Goal: Check status: Check status

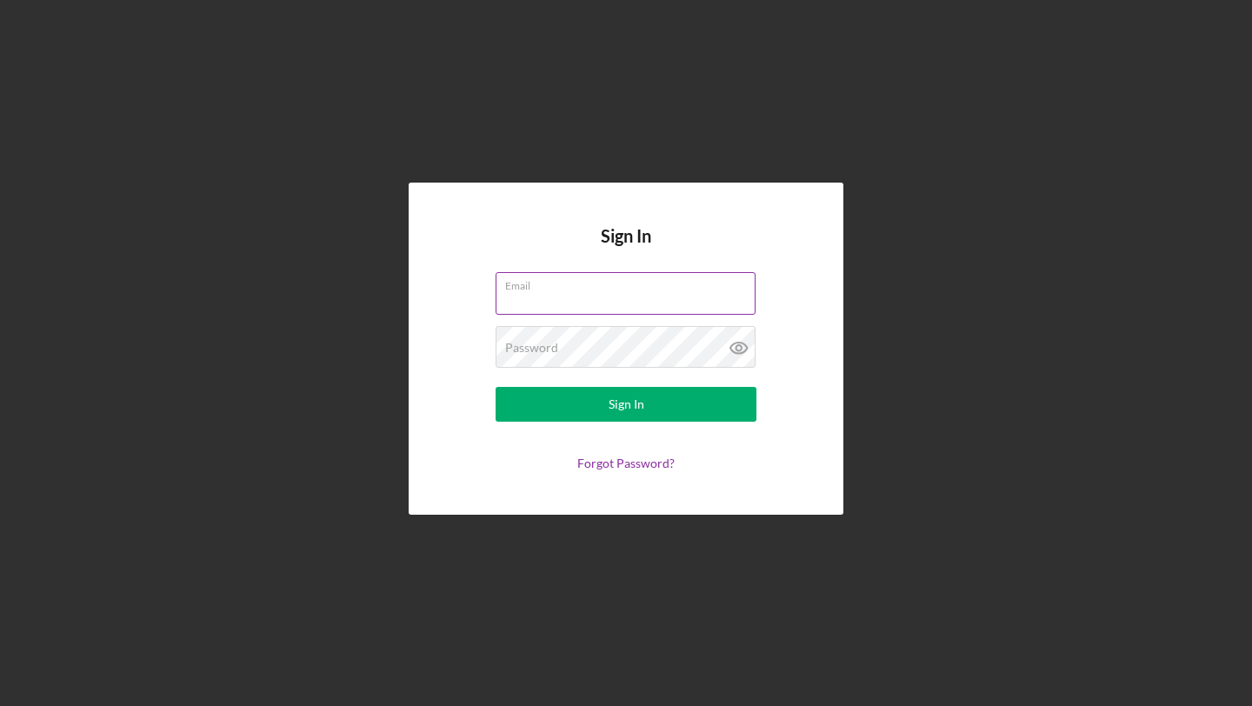
click at [557, 290] on div "Email" at bounding box center [626, 293] width 261 height 43
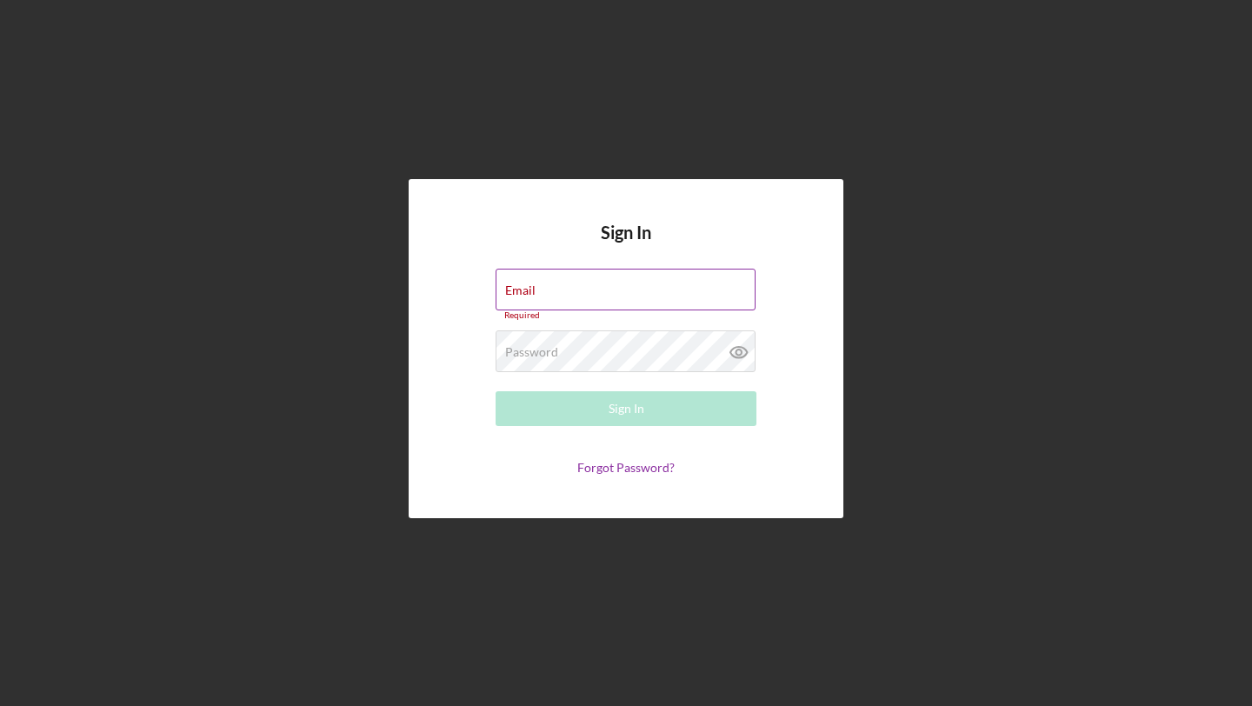
click at [569, 287] on div "Email Required" at bounding box center [626, 295] width 261 height 52
type input "[EMAIL_ADDRESS][DOMAIN_NAME]"
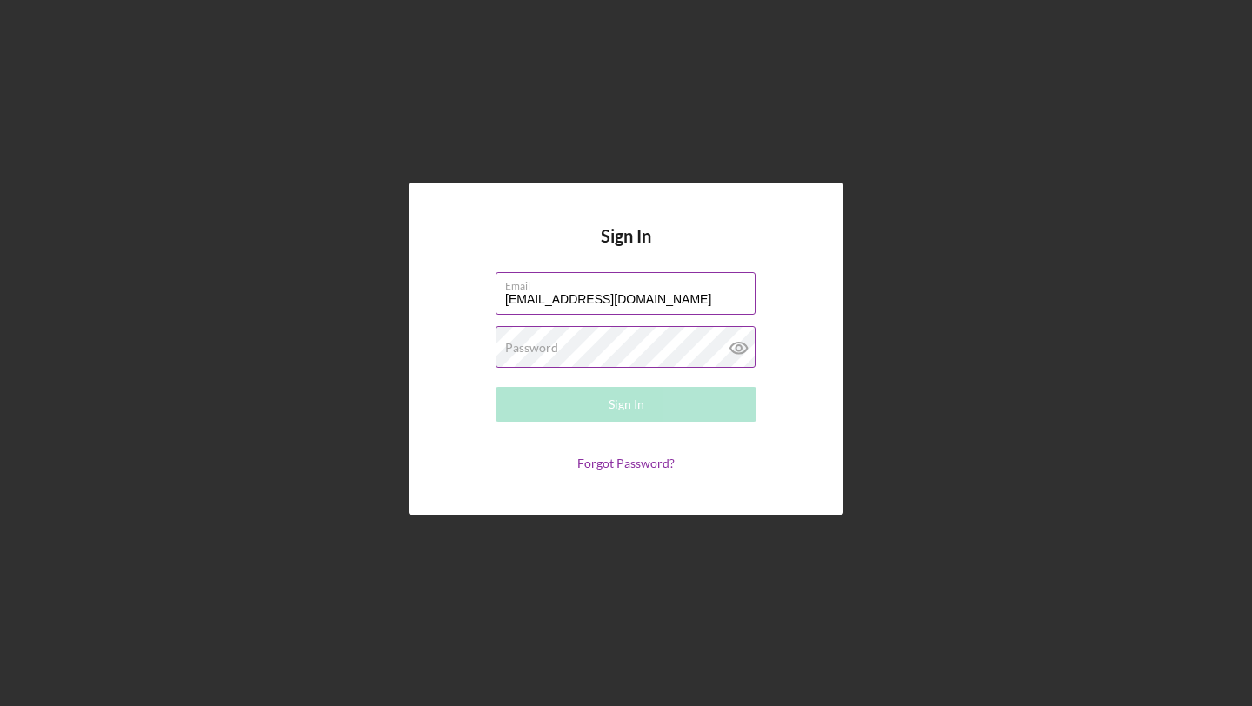
click at [556, 348] on label "Password" at bounding box center [531, 348] width 53 height 14
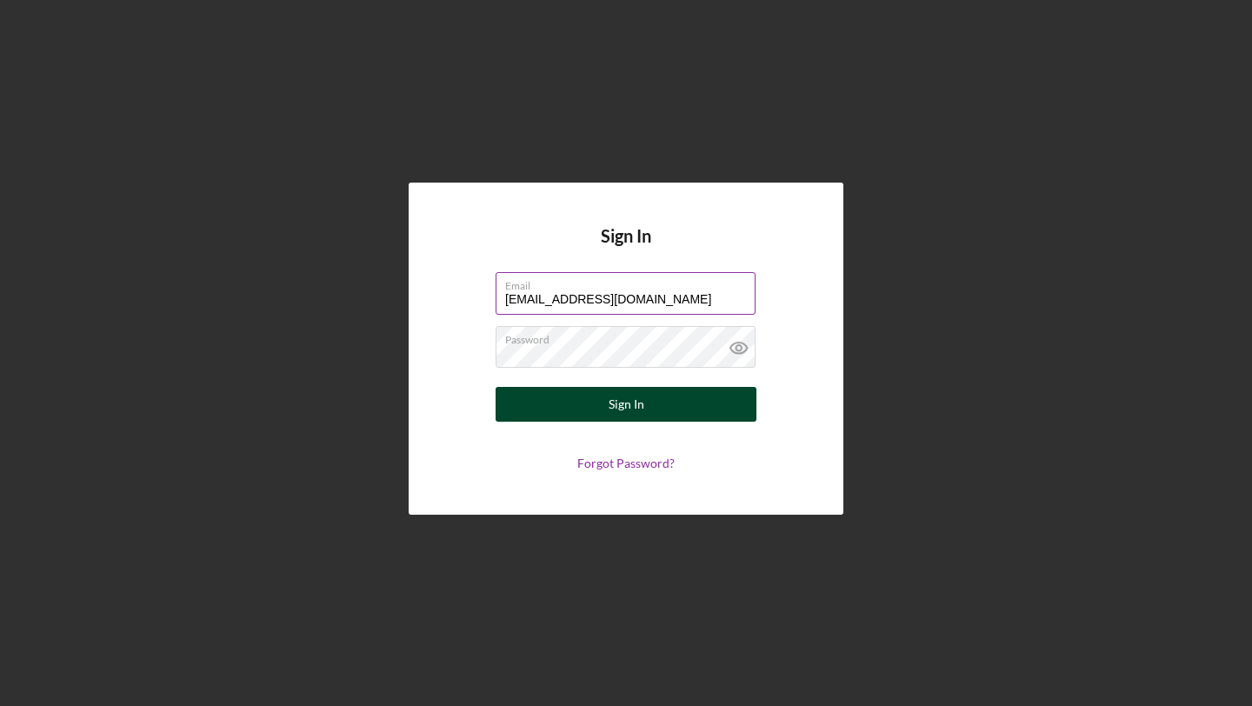
click at [567, 412] on button "Sign In" at bounding box center [626, 404] width 261 height 35
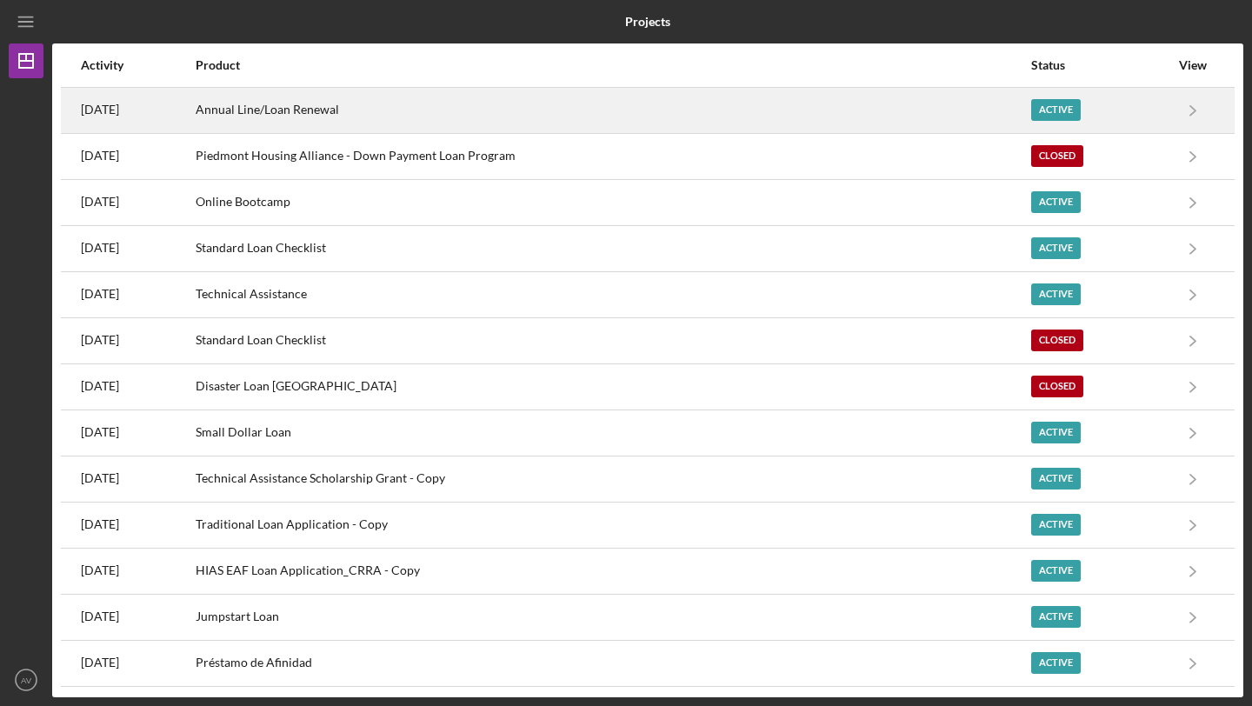
click at [425, 124] on div "Annual Line/Loan Renewal" at bounding box center [613, 110] width 834 height 43
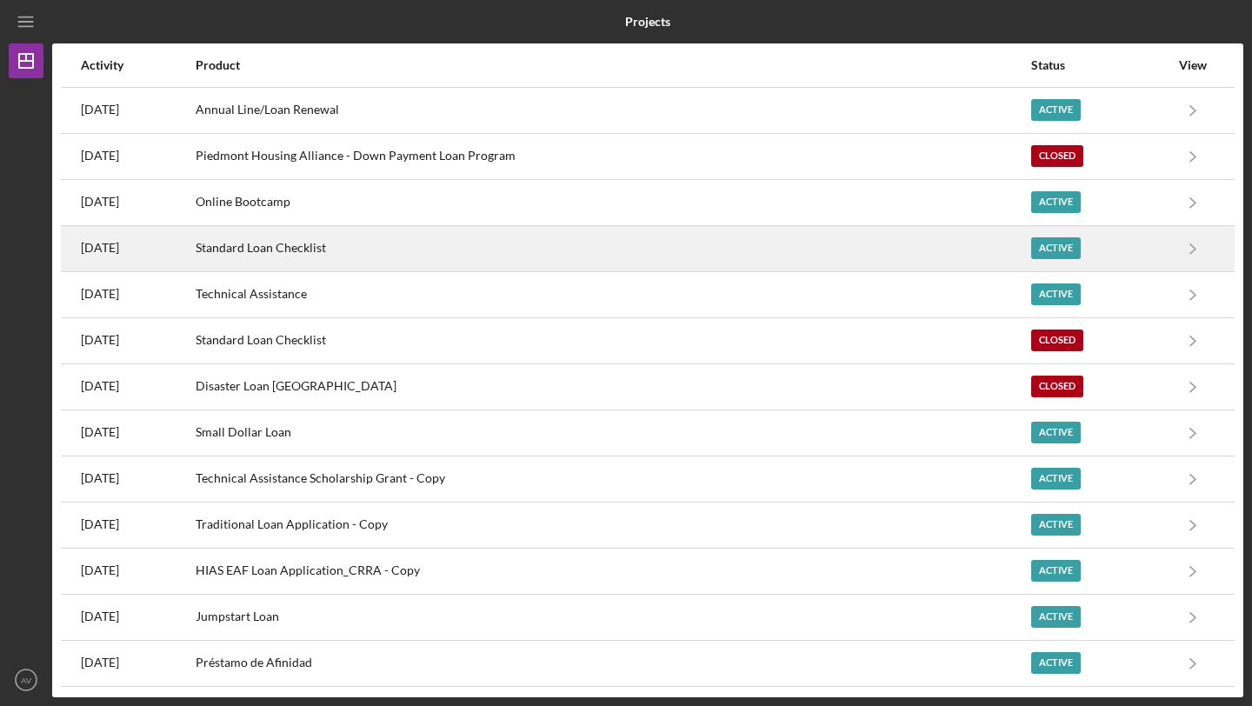
click at [362, 259] on div "Standard Loan Checklist" at bounding box center [613, 248] width 834 height 43
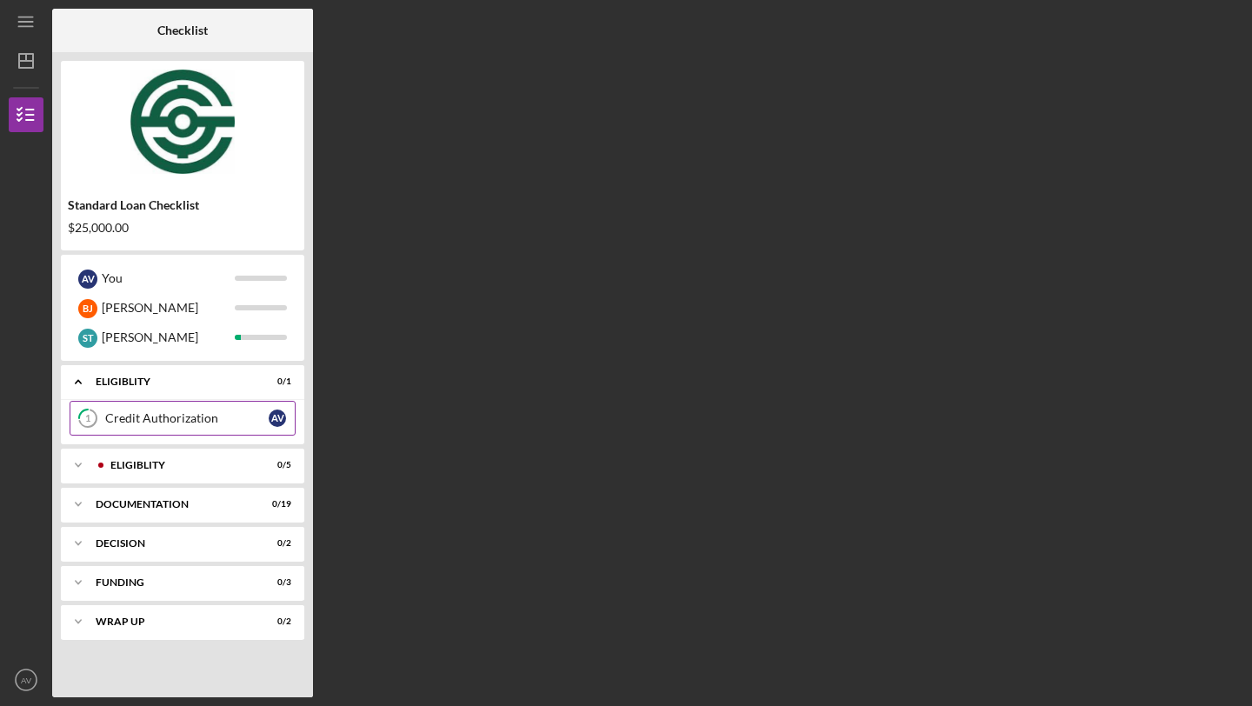
click at [158, 417] on div "Credit Authorization" at bounding box center [186, 418] width 163 height 14
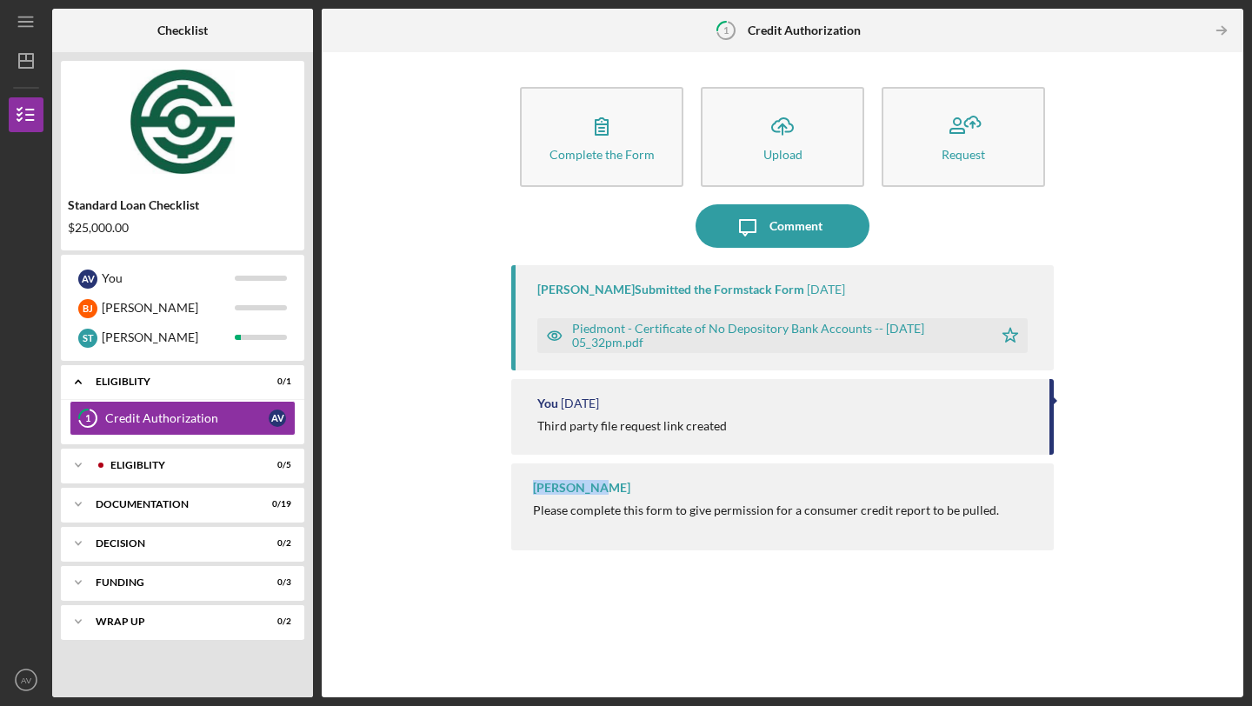
drag, startPoint x: 602, startPoint y: 487, endPoint x: 529, endPoint y: 489, distance: 73.1
click at [529, 489] on div "[PERSON_NAME] Please complete this form to give permission for a consumer credi…" at bounding box center [782, 506] width 542 height 87
